Goal: Information Seeking & Learning: Learn about a topic

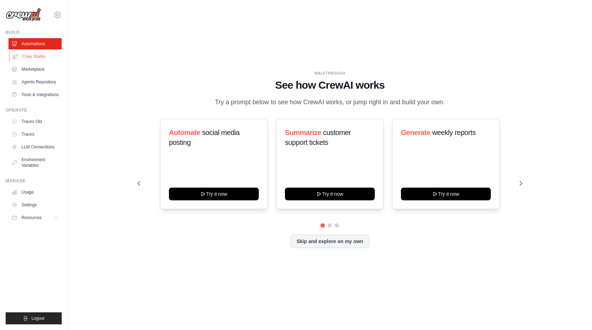
click at [37, 58] on link "Crew Studio" at bounding box center [35, 56] width 53 height 11
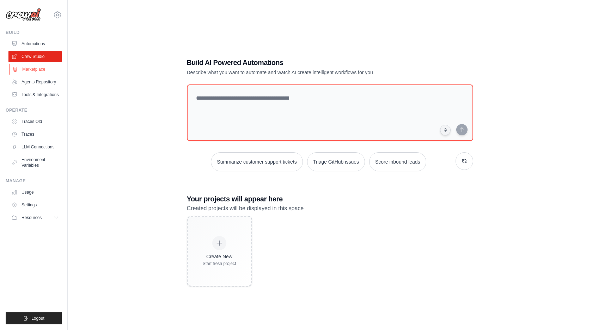
click at [37, 69] on link "Marketplace" at bounding box center [35, 69] width 53 height 11
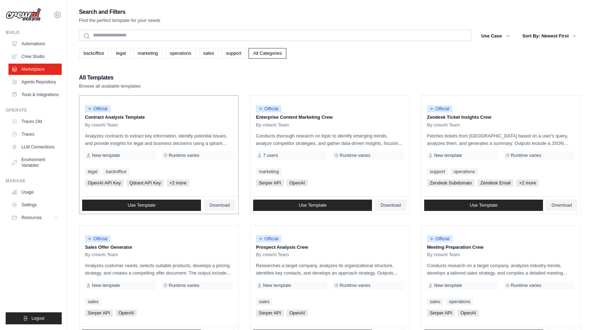
click at [117, 116] on p "Contract Analysis Template" at bounding box center [159, 117] width 148 height 7
click at [34, 215] on span "Resources" at bounding box center [32, 218] width 20 height 6
click at [35, 227] on span "Documentation" at bounding box center [39, 230] width 29 height 6
